Goal: Information Seeking & Learning: Learn about a topic

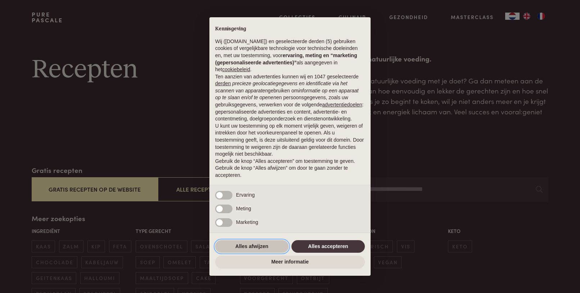
click at [259, 251] on button "Alles afwijzen" at bounding box center [251, 246] width 73 height 13
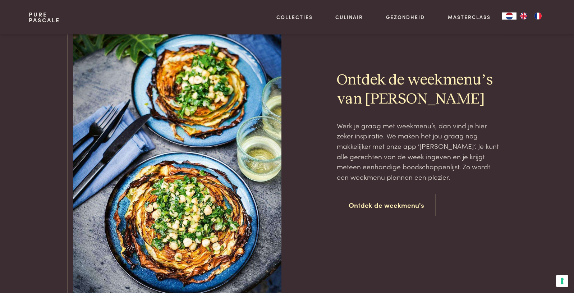
scroll to position [1623, 0]
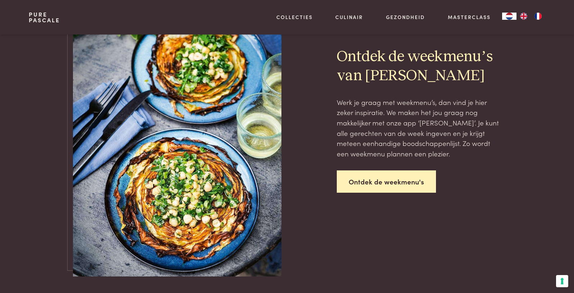
click at [390, 186] on link "Ontdek de weekmenu's" at bounding box center [386, 182] width 99 height 23
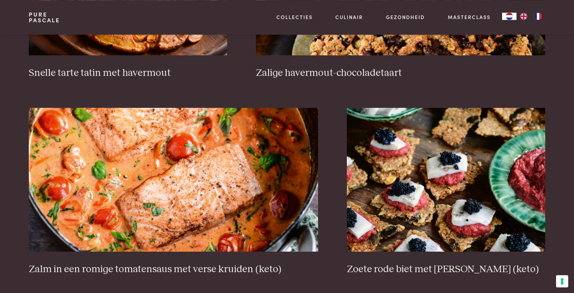
scroll to position [1255, 0]
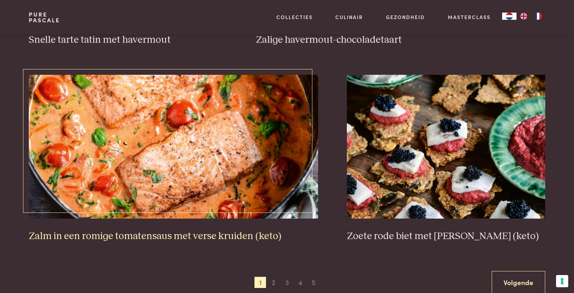
click at [199, 170] on img at bounding box center [174, 147] width 290 height 144
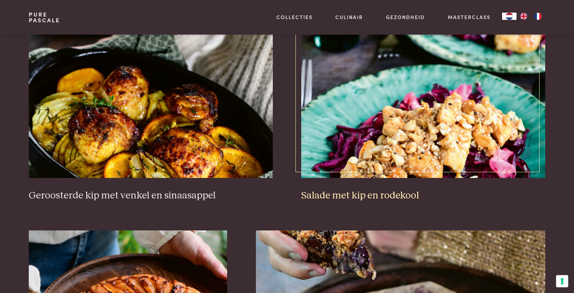
scroll to position [1082, 0]
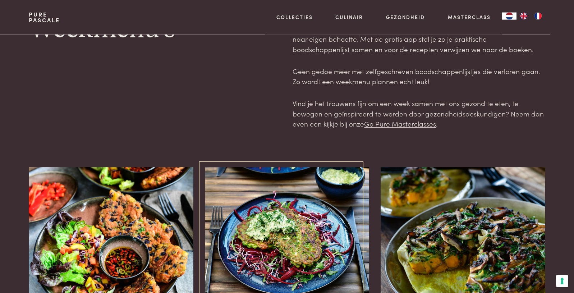
scroll to position [109, 0]
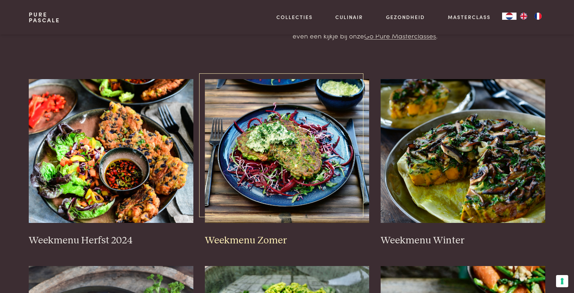
click at [290, 183] on img at bounding box center [287, 151] width 165 height 144
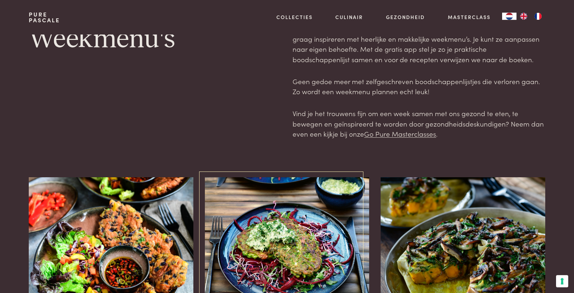
scroll to position [0, 0]
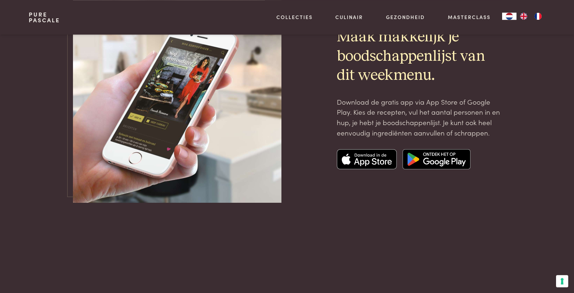
scroll to position [2515, 0]
